Goal: Task Accomplishment & Management: Use online tool/utility

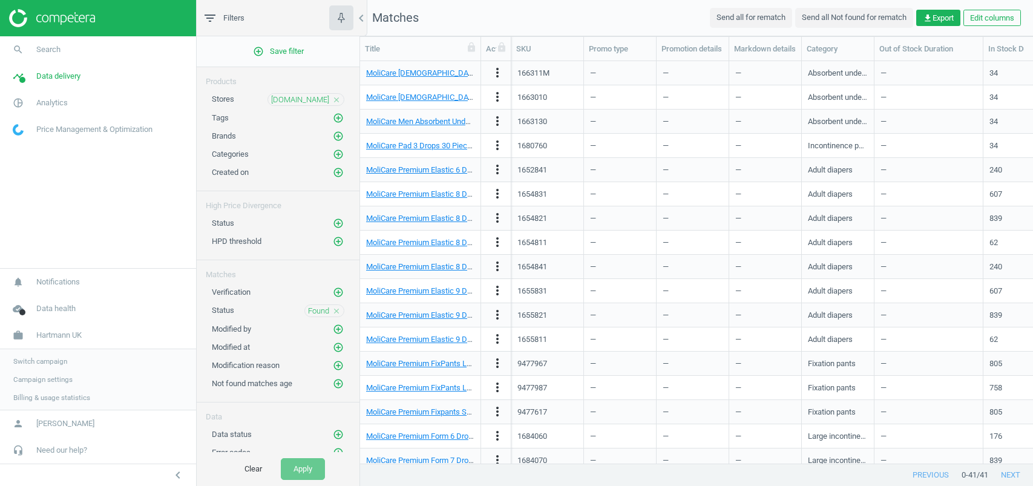
click at [310, 98] on span "[DOMAIN_NAME]" at bounding box center [300, 99] width 58 height 11
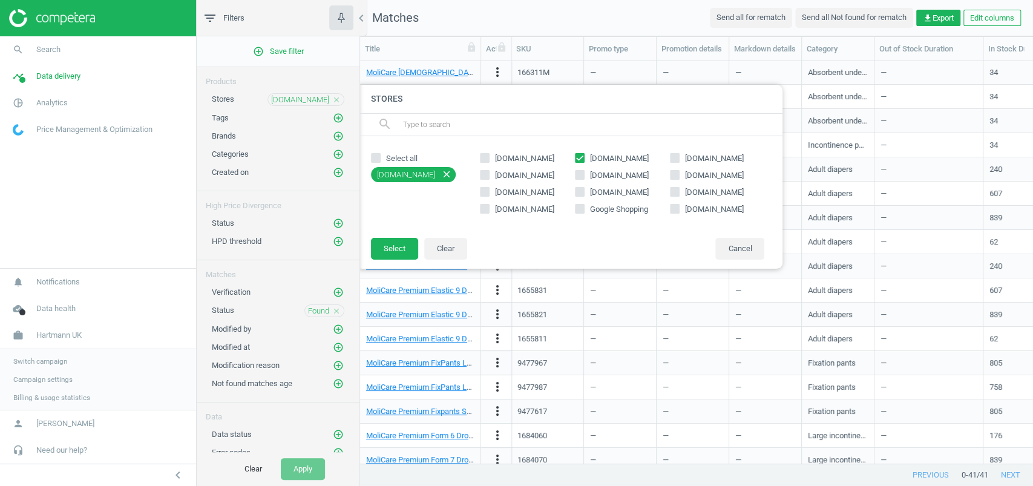
scroll to position [402, 673]
click at [598, 153] on span "[DOMAIN_NAME]" at bounding box center [620, 158] width 64 height 11
click at [584, 154] on input "[DOMAIN_NAME]" at bounding box center [580, 158] width 8 height 8
checkbox input "false"
click at [694, 156] on span "[DOMAIN_NAME]" at bounding box center [714, 158] width 59 height 9
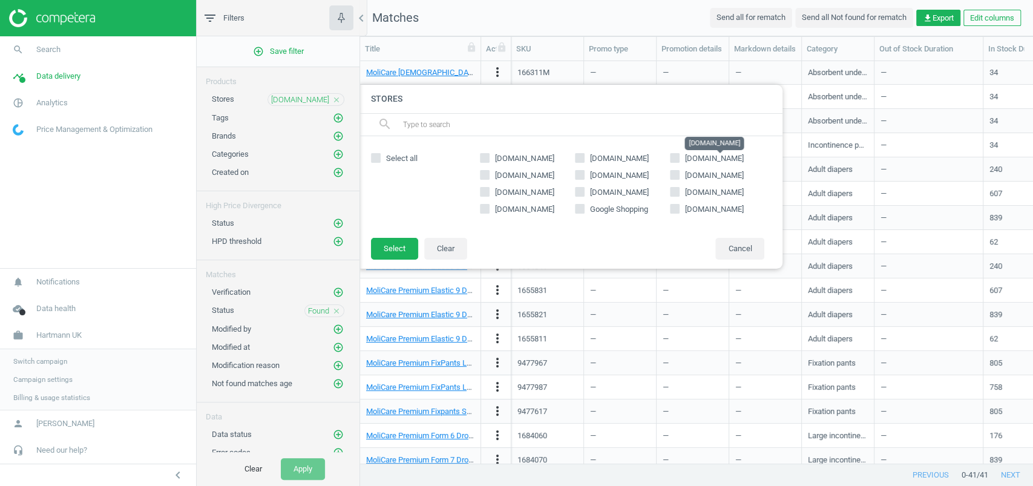
click at [679, 156] on input "[DOMAIN_NAME]" at bounding box center [675, 158] width 8 height 8
checkbox input "true"
click at [391, 238] on button "Select" at bounding box center [394, 249] width 47 height 22
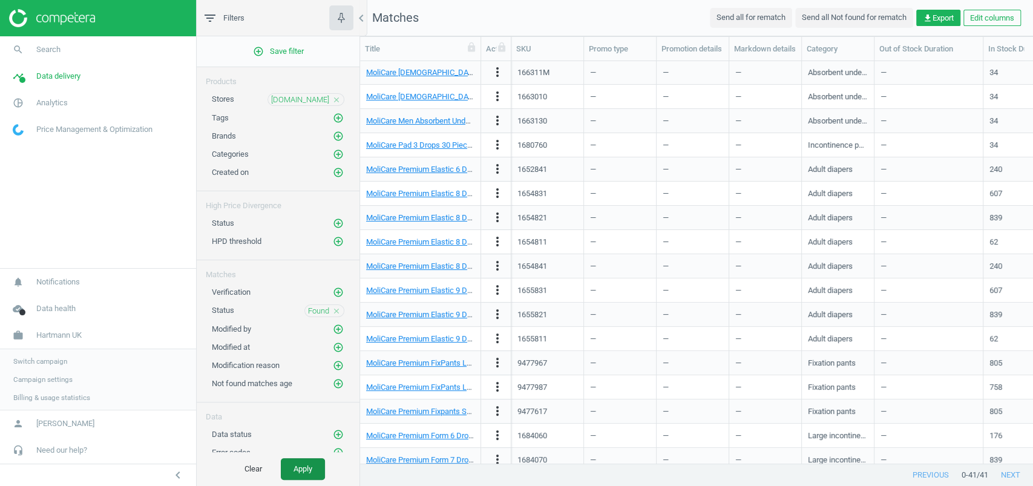
click at [304, 461] on button "Apply" at bounding box center [303, 469] width 44 height 22
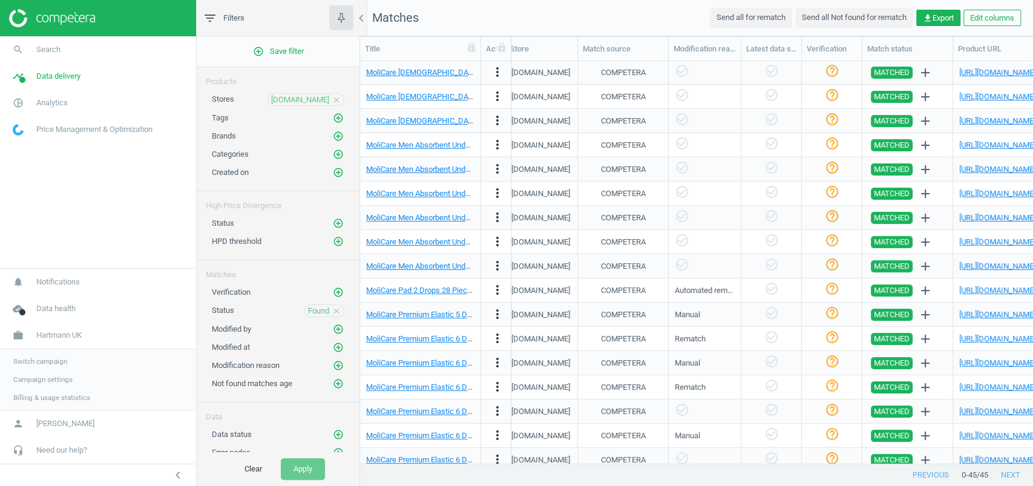
scroll to position [0, 1160]
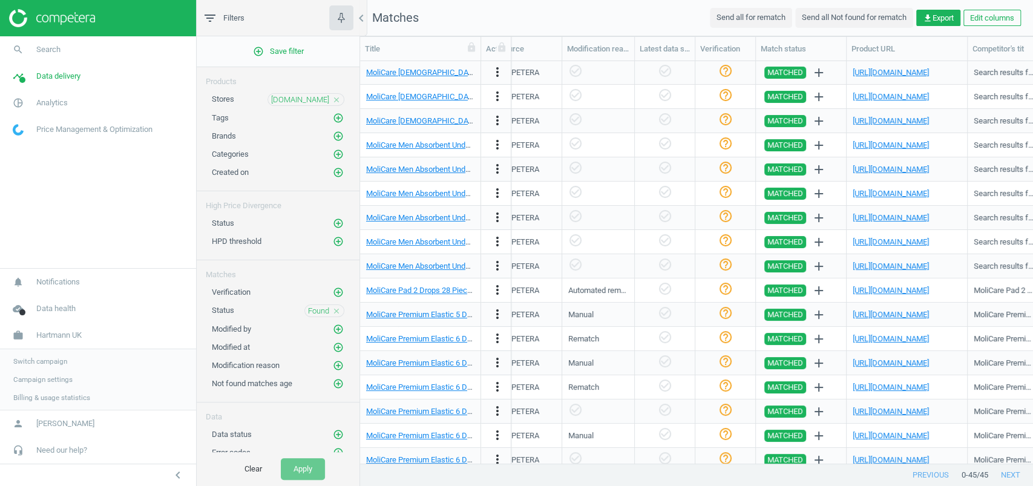
click at [915, 65] on div "[URL][DOMAIN_NAME]" at bounding box center [907, 72] width 108 height 21
click at [918, 70] on link "[URL][DOMAIN_NAME]" at bounding box center [891, 72] width 76 height 9
copy link "[URL][DOMAIN_NAME]"
click at [61, 82] on link "timeline Data delivery" at bounding box center [98, 76] width 196 height 27
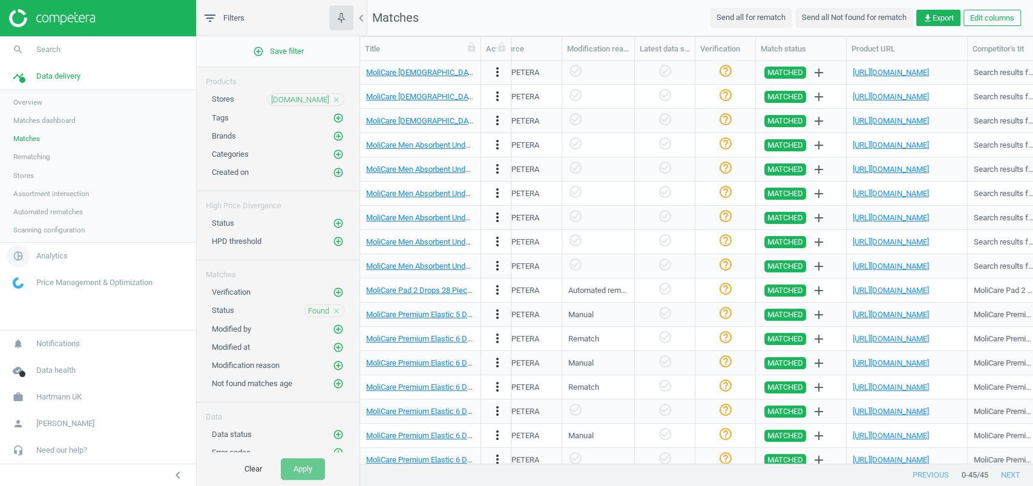
click at [50, 255] on span "Analytics" at bounding box center [51, 256] width 31 height 11
click at [30, 142] on span "Products" at bounding box center [27, 147] width 28 height 10
click at [39, 181] on span "Promotions" at bounding box center [31, 184] width 37 height 10
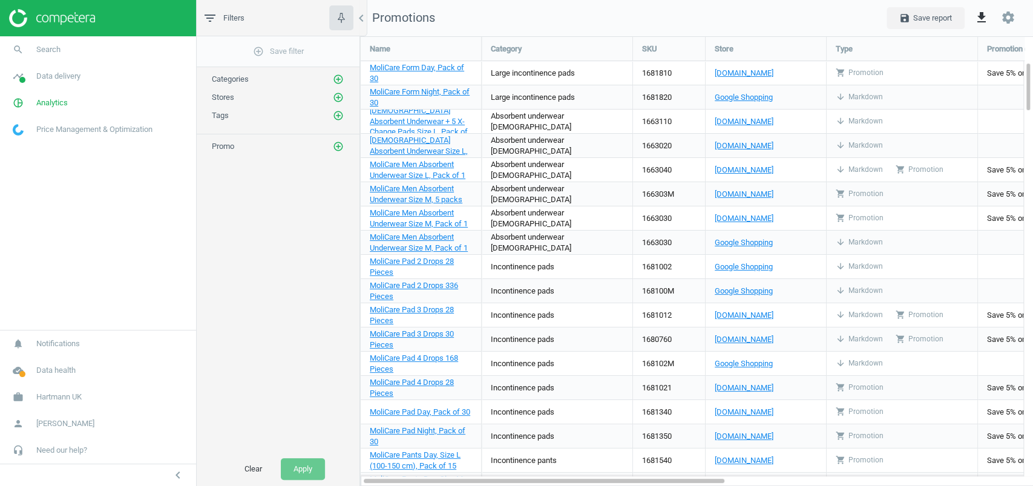
scroll to position [450, 673]
click at [341, 94] on icon "add_circle_outline" at bounding box center [338, 97] width 11 height 11
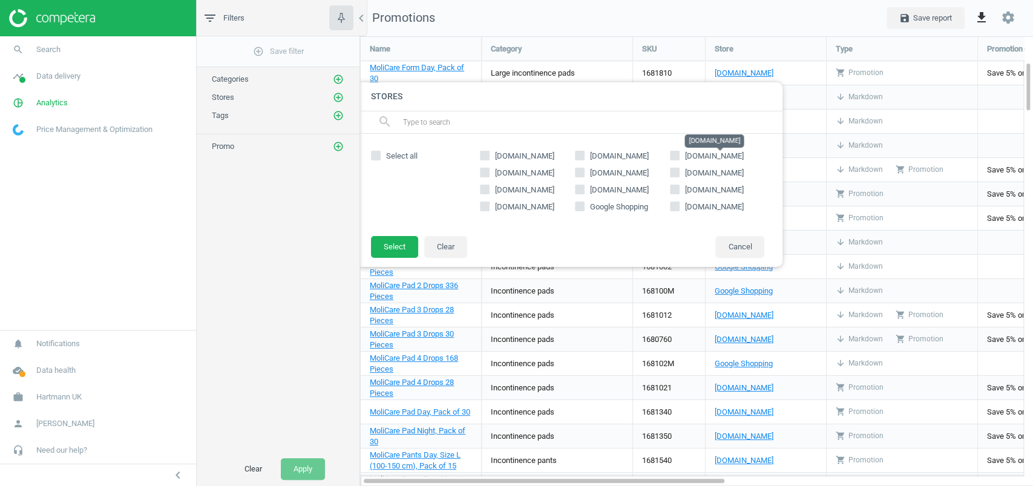
click at [685, 154] on span "[DOMAIN_NAME]" at bounding box center [714, 155] width 59 height 9
click at [679, 154] on input "[DOMAIN_NAME]" at bounding box center [675, 156] width 8 height 8
checkbox input "true"
click at [395, 246] on button "Select" at bounding box center [394, 247] width 47 height 22
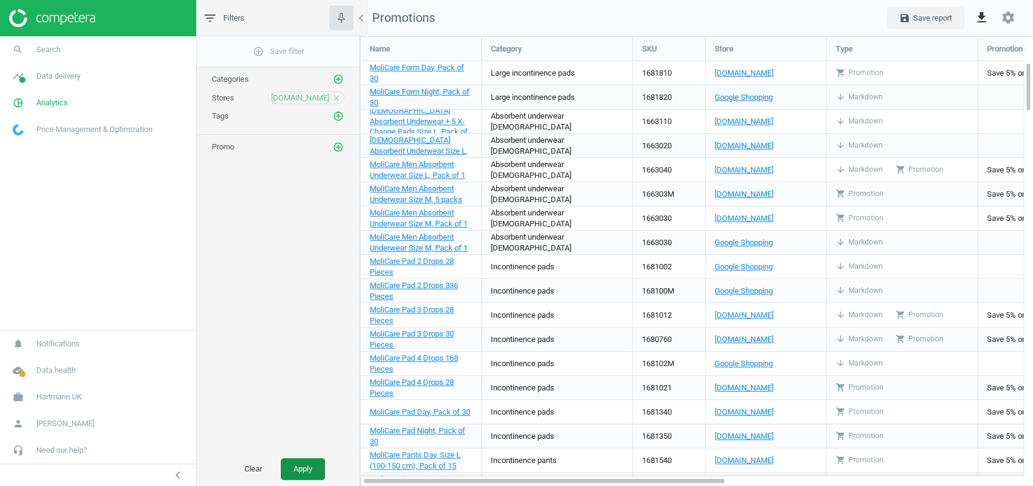
click at [305, 468] on button "Apply" at bounding box center [303, 469] width 44 height 22
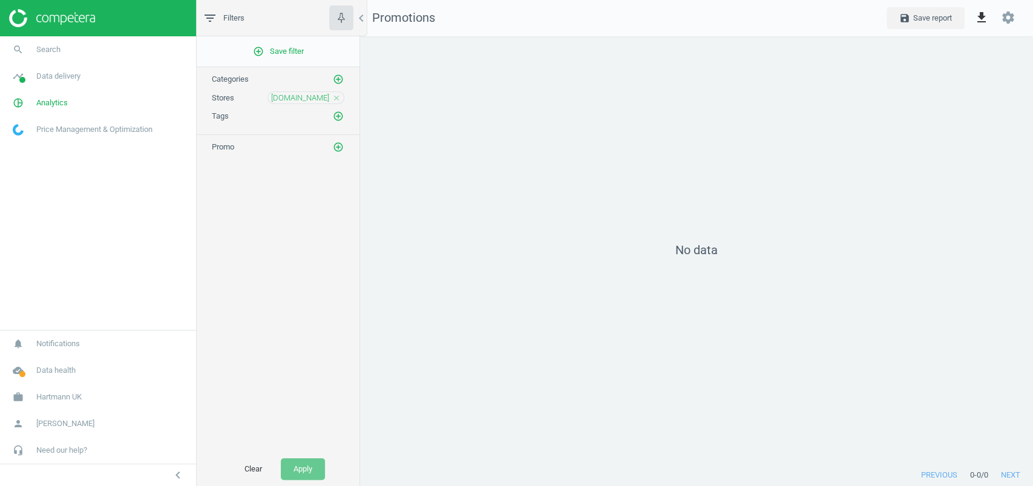
scroll to position [5, 6]
